Goal: Navigation & Orientation: Find specific page/section

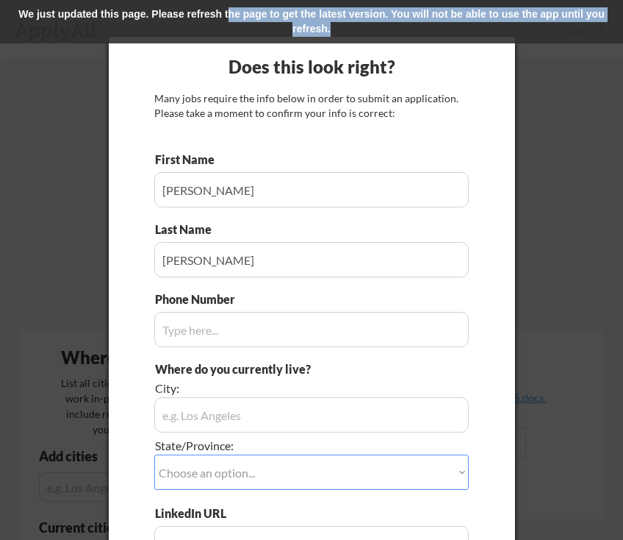
drag, startPoint x: 473, startPoint y: 32, endPoint x: 231, endPoint y: 21, distance: 242.2
click at [231, 21] on div "We just updated this page. Please refresh the page to get the latest version. Y…" at bounding box center [311, 21] width 623 height 43
click at [237, 21] on div "We just updated this page. Please refresh the page to get the latest version. Y…" at bounding box center [311, 21] width 623 height 43
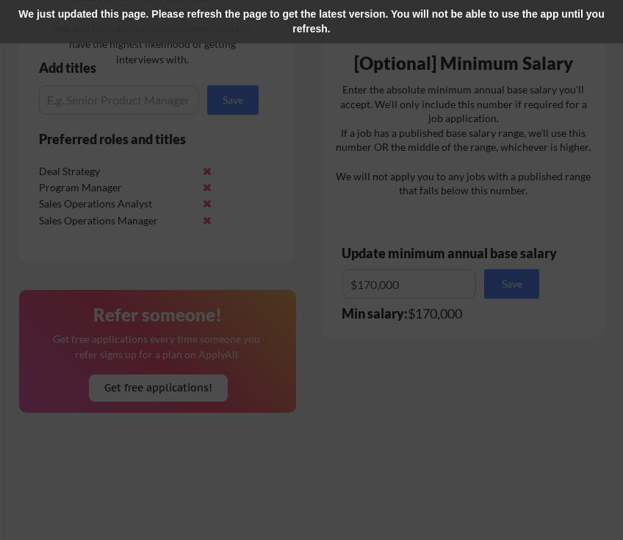
scroll to position [743, 0]
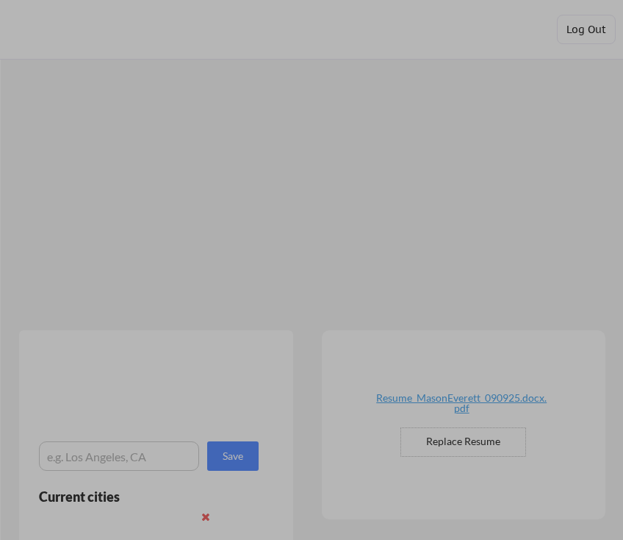
scroll to position [801, 0]
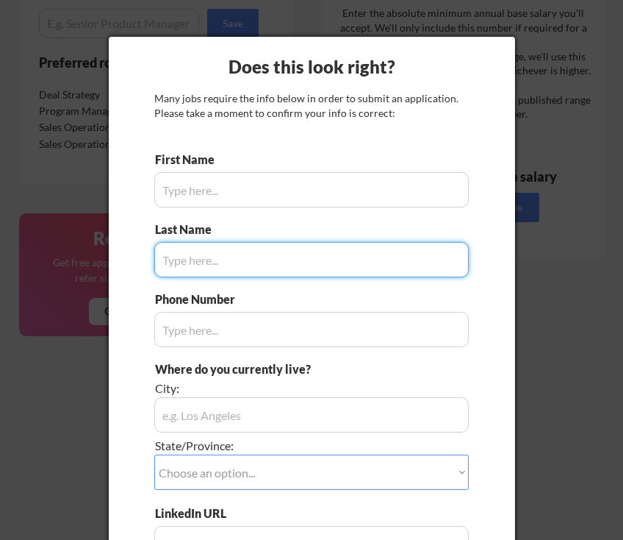
click at [598, 108] on div at bounding box center [311, 270] width 623 height 540
